Goal: Check status: Check status

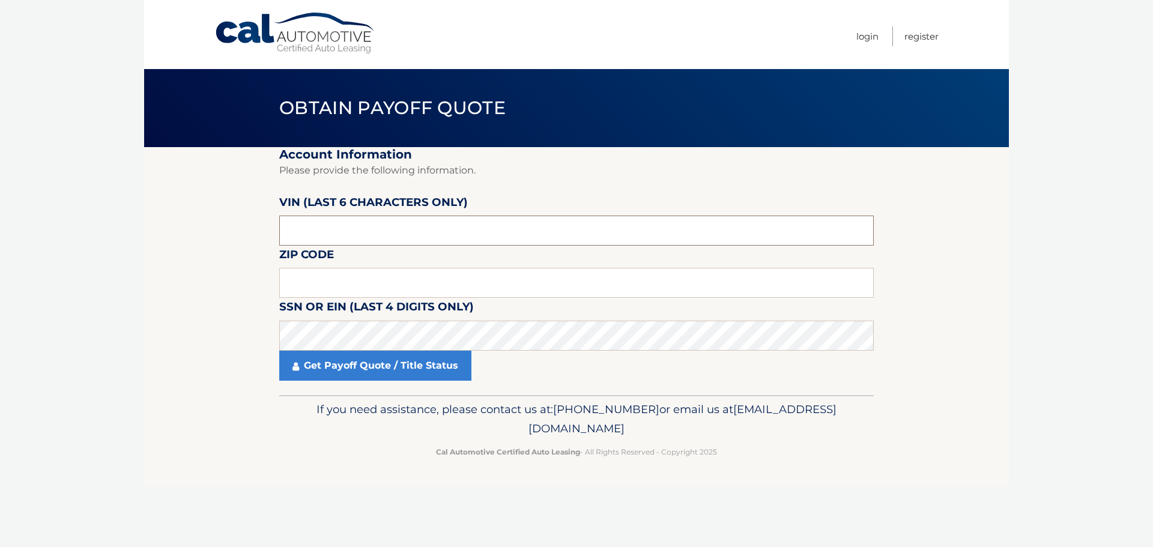
drag, startPoint x: 359, startPoint y: 233, endPoint x: 19, endPoint y: 247, distance: 339.6
click at [17, 245] on body "Cal Automotive Menu Login Register Obtain Payoff Quote" at bounding box center [576, 273] width 1153 height 547
click at [335, 231] on input "text" at bounding box center [576, 231] width 595 height 30
type input "328089"
click at [301, 287] on input "text" at bounding box center [576, 283] width 595 height 30
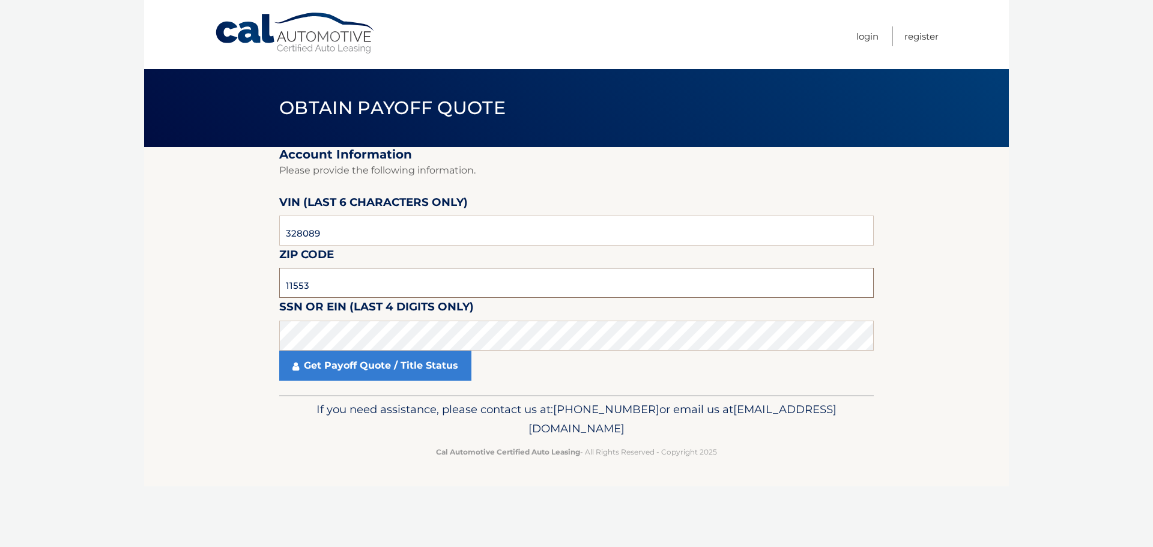
type input "11553"
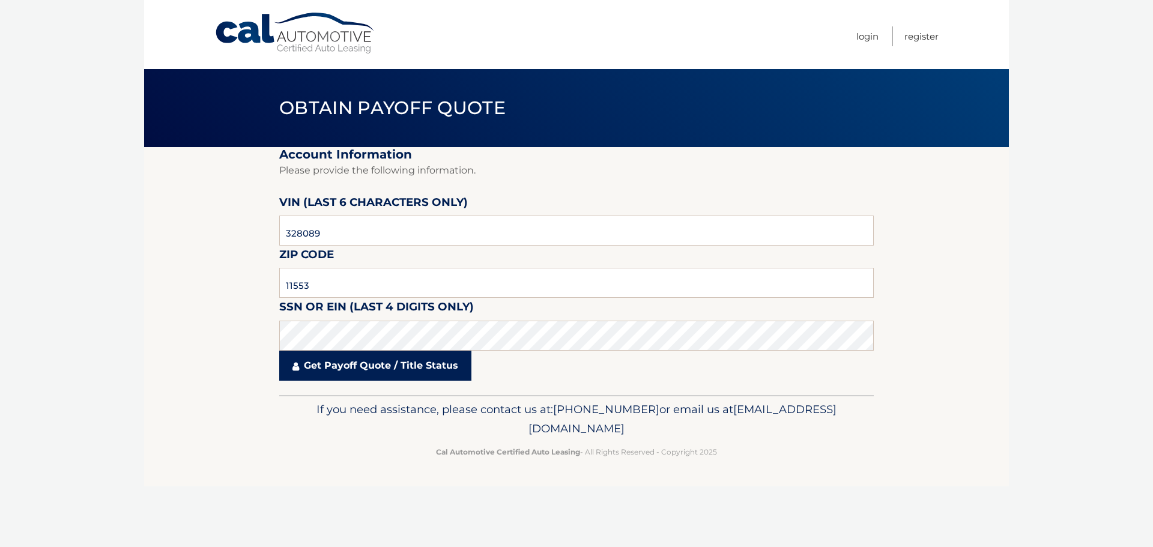
click at [393, 368] on link "Get Payoff Quote / Title Status" at bounding box center [375, 366] width 192 height 30
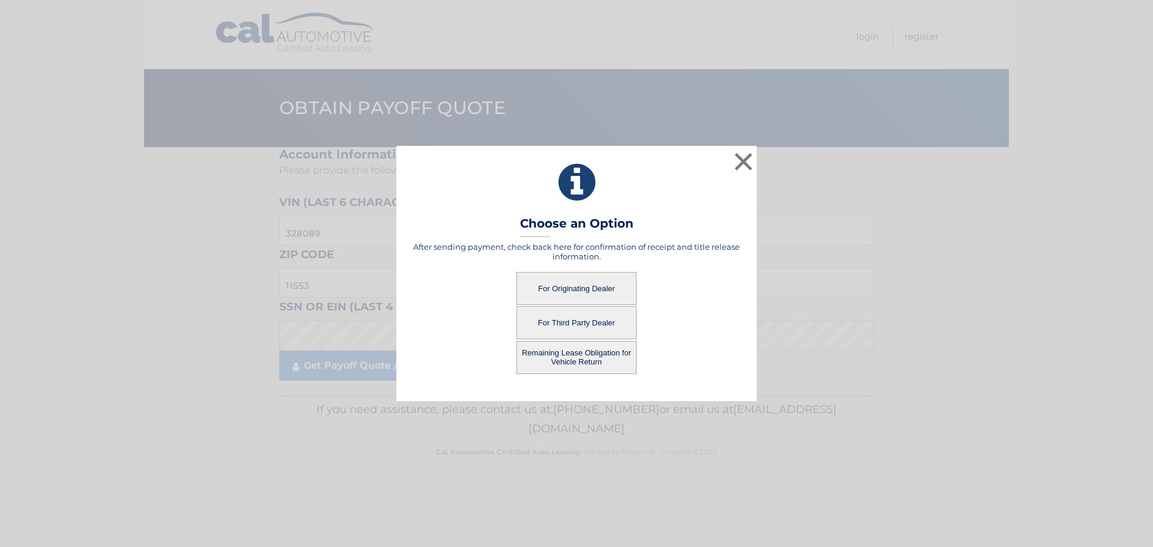
click at [581, 291] on button "For Originating Dealer" at bounding box center [576, 288] width 120 height 33
click at [580, 286] on button "For Originating Dealer" at bounding box center [576, 288] width 120 height 33
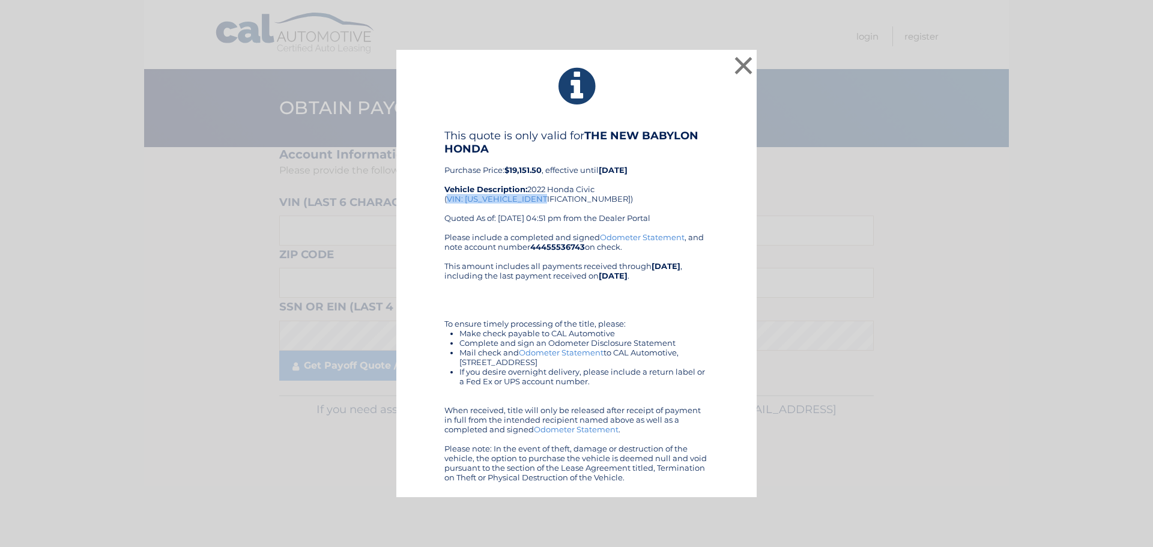
drag, startPoint x: 447, startPoint y: 199, endPoint x: 549, endPoint y: 199, distance: 102.1
click at [549, 199] on div "This quote is only valid for THE NEW BABYLON HONDA Purchase Price: $19,151.50 ,…" at bounding box center [576, 180] width 264 height 103
copy div "VIN: 2HGFE1F70NH328089"
click at [748, 62] on div "× This quote is only valid for THE NEW BABYLON HONDA Purchase Price: $19,151.50…" at bounding box center [576, 274] width 360 height 448
click at [741, 65] on button "×" at bounding box center [743, 65] width 24 height 24
